Goal: Information Seeking & Learning: Check status

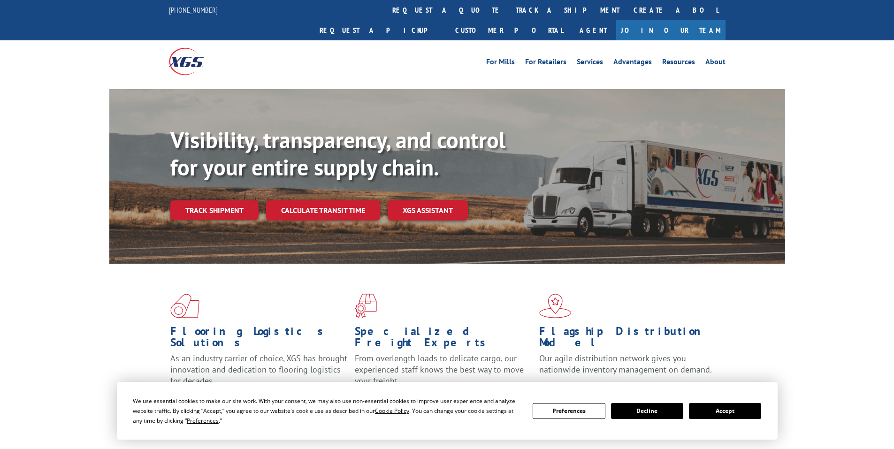
click at [509, 15] on link "track a shipment" at bounding box center [568, 10] width 118 height 20
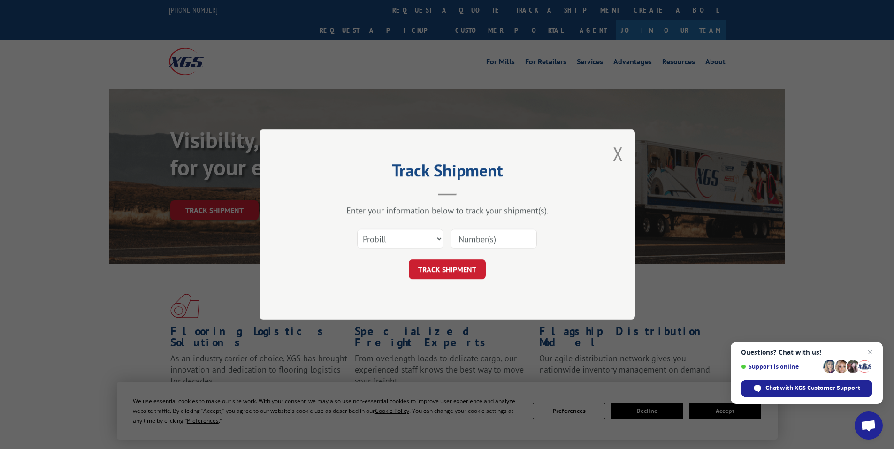
paste input "5470598"
type input "5470598"
click at [432, 236] on select "Select category... Probill BOL PO" at bounding box center [400, 239] width 86 height 20
select select "bol"
click at [357, 229] on select "Select category... Probill BOL PO" at bounding box center [400, 239] width 86 height 20
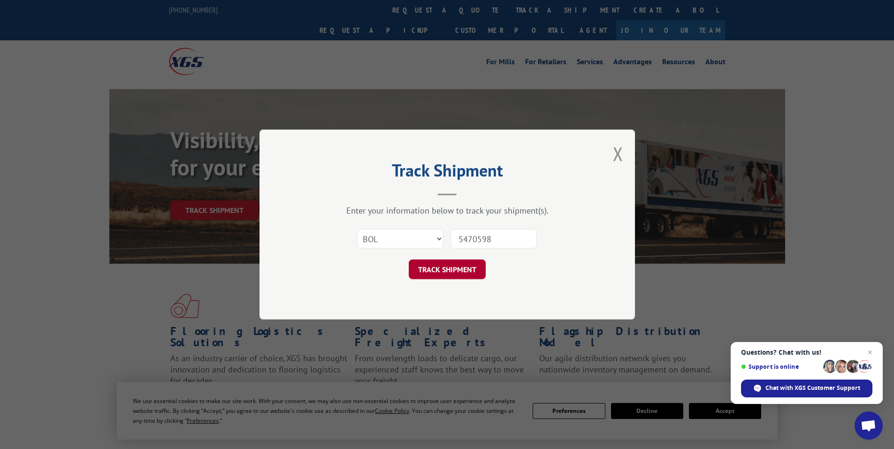
click at [436, 273] on button "TRACK SHIPMENT" at bounding box center [447, 269] width 77 height 20
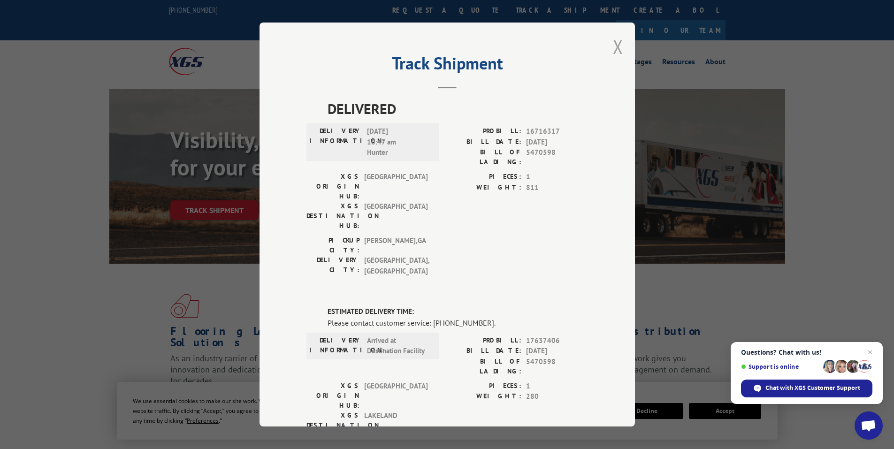
click at [615, 45] on button "Close modal" at bounding box center [618, 46] width 10 height 25
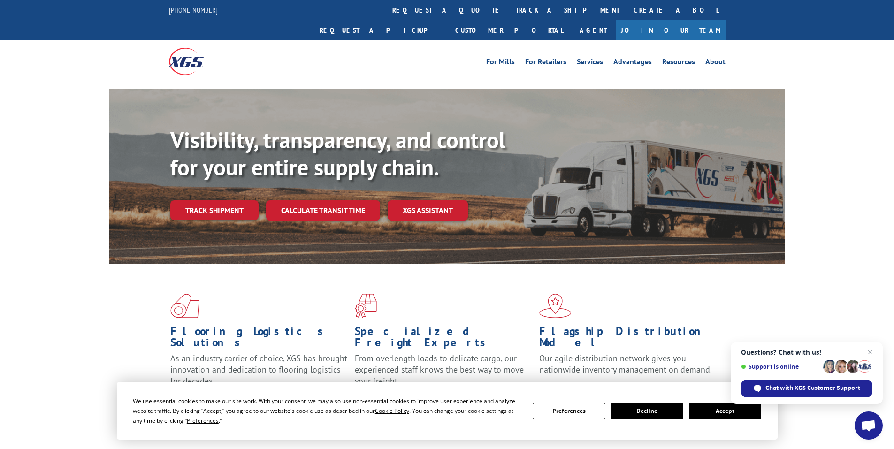
click at [705, 411] on button "Accept" at bounding box center [725, 411] width 72 height 16
